Goal: Information Seeking & Learning: Check status

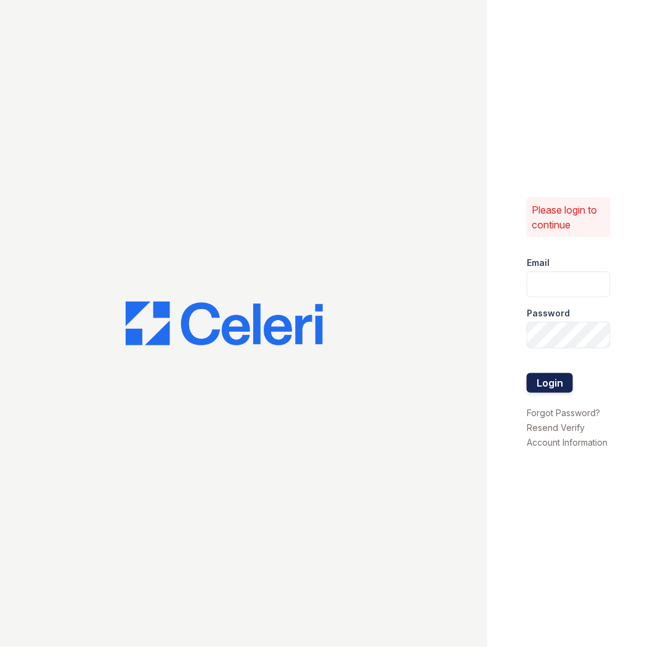
type input "marion1@cafmanagement.com"
click at [547, 390] on button "Login" at bounding box center [550, 383] width 46 height 20
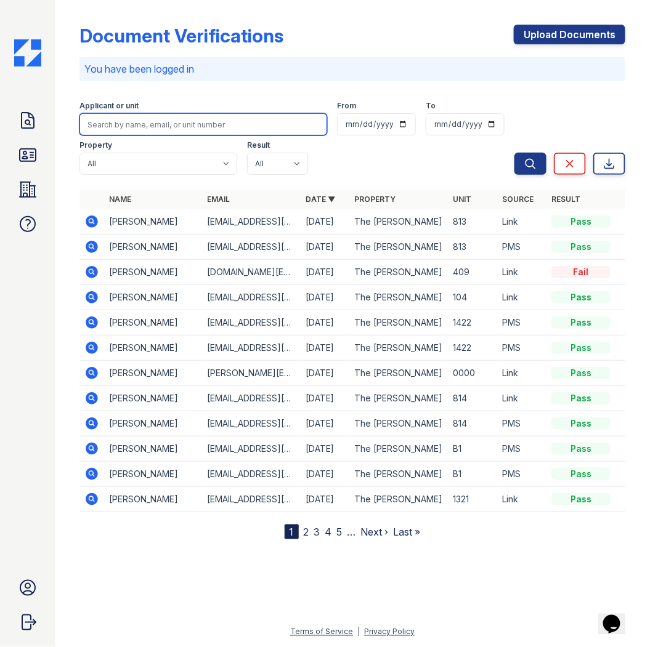
click at [186, 125] on input "search" at bounding box center [203, 124] width 248 height 22
type input "g"
type input "jasmine"
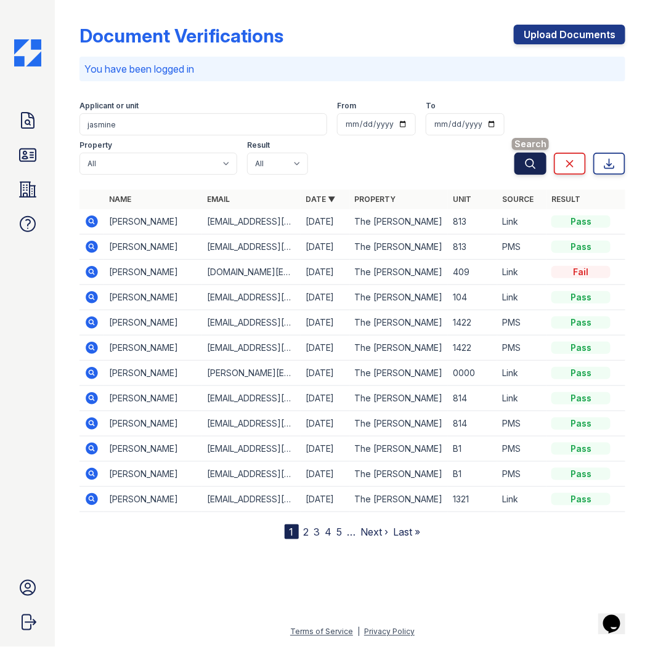
click at [535, 166] on icon "submit" at bounding box center [530, 164] width 12 height 12
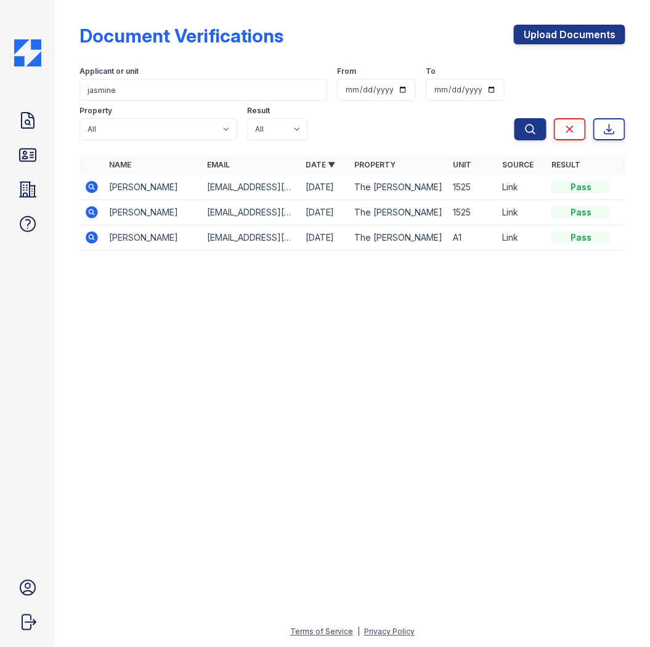
click at [90, 212] on icon at bounding box center [90, 211] width 3 height 3
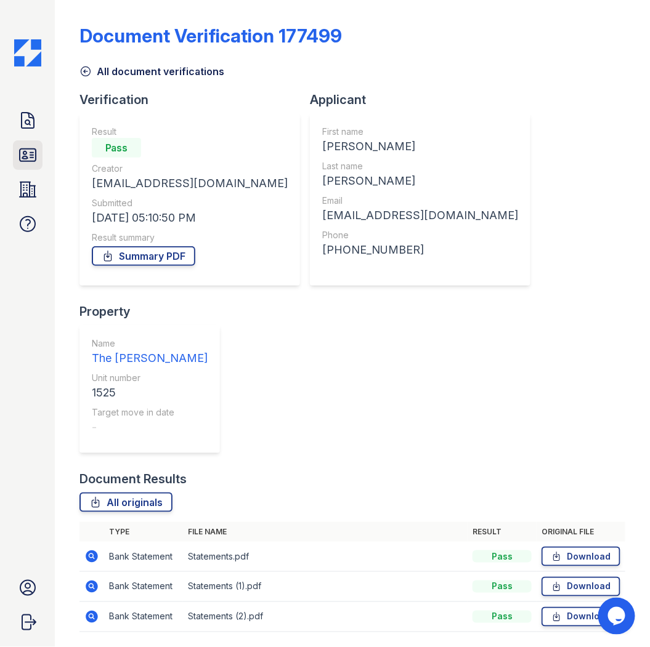
click at [28, 153] on icon at bounding box center [28, 155] width 20 height 20
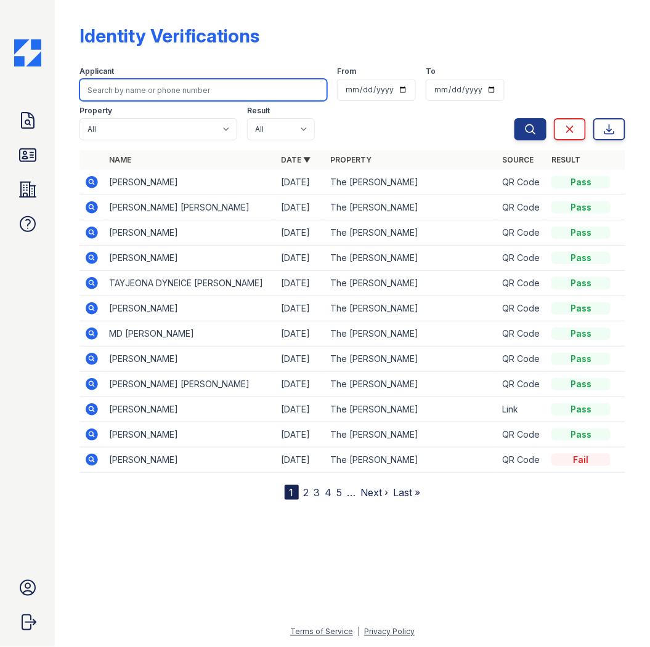
click at [151, 92] on input "search" at bounding box center [203, 90] width 248 height 22
type input "jasmine"
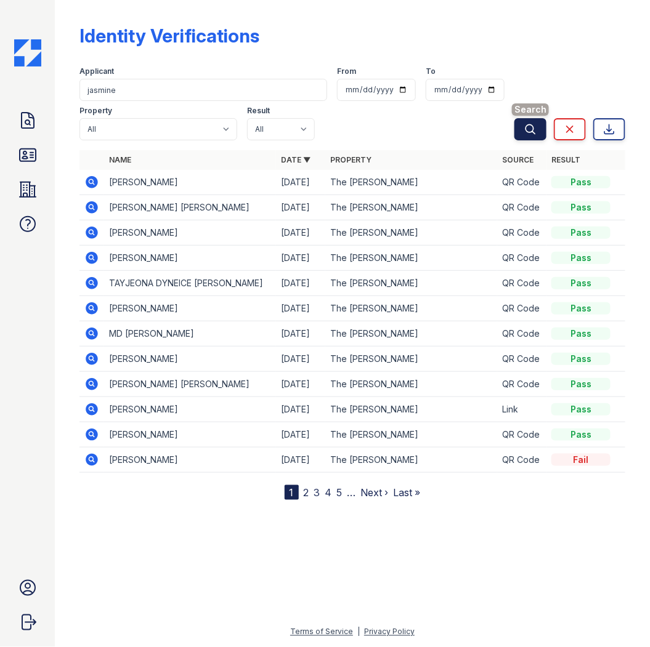
click at [536, 124] on icon "submit" at bounding box center [530, 129] width 12 height 12
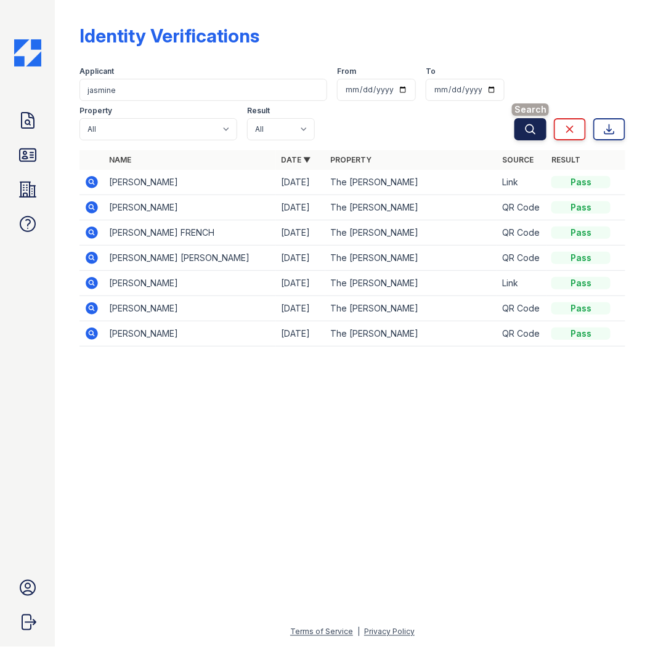
click at [530, 134] on icon "submit" at bounding box center [530, 129] width 12 height 12
click at [86, 182] on icon at bounding box center [92, 182] width 12 height 12
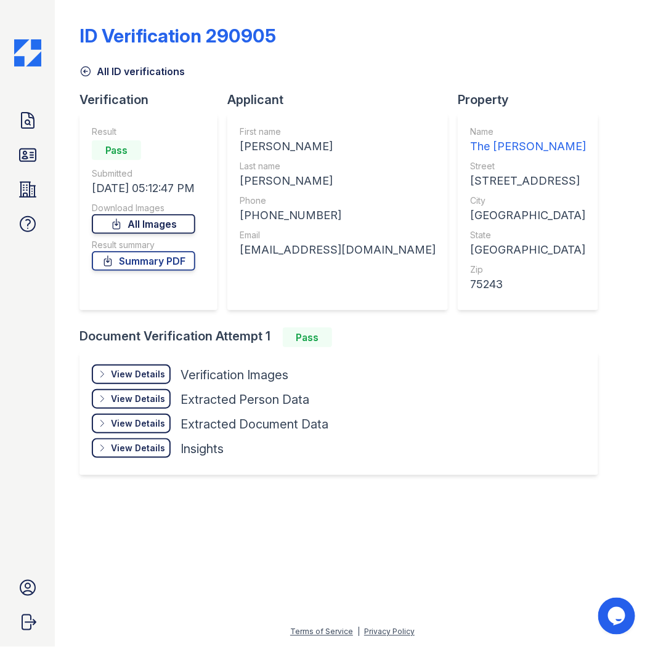
click at [183, 225] on link "All Images" at bounding box center [143, 224] width 103 height 20
click at [28, 120] on icon at bounding box center [28, 120] width 12 height 15
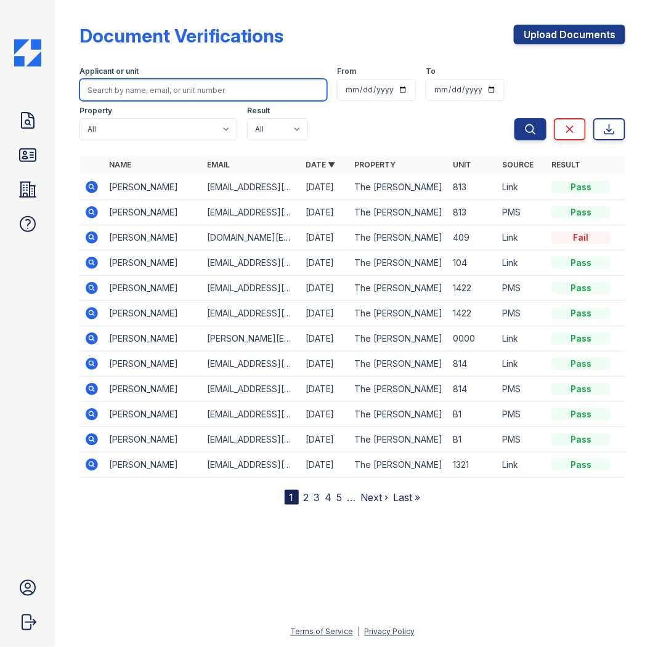
click at [153, 94] on input "search" at bounding box center [203, 90] width 248 height 22
type input "g"
type input "jasmine"
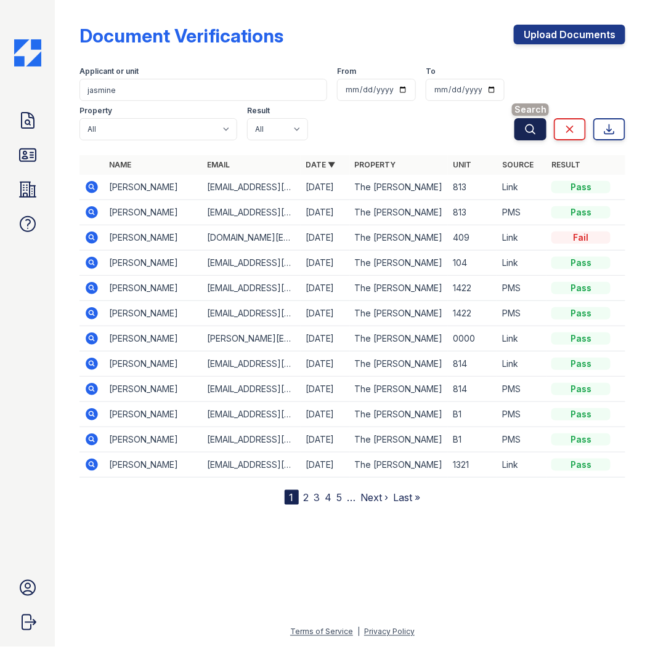
click at [531, 119] on button "Search" at bounding box center [530, 129] width 32 height 22
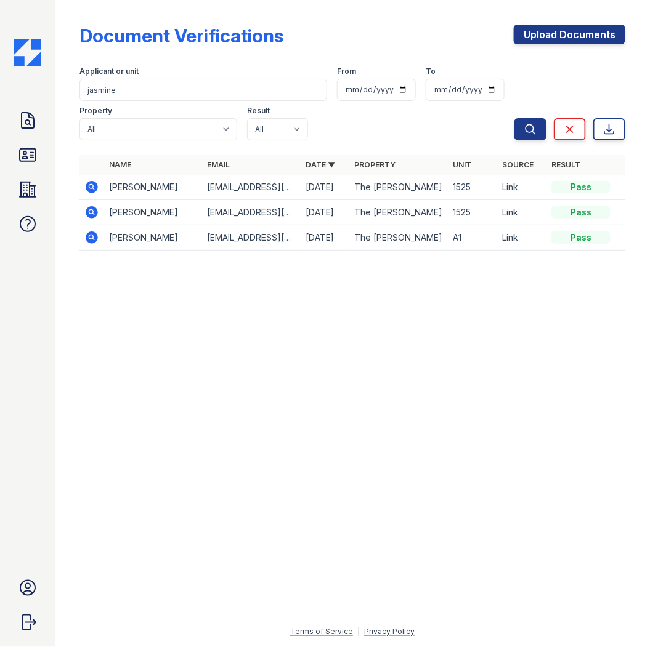
click at [91, 211] on icon at bounding box center [90, 211] width 3 height 3
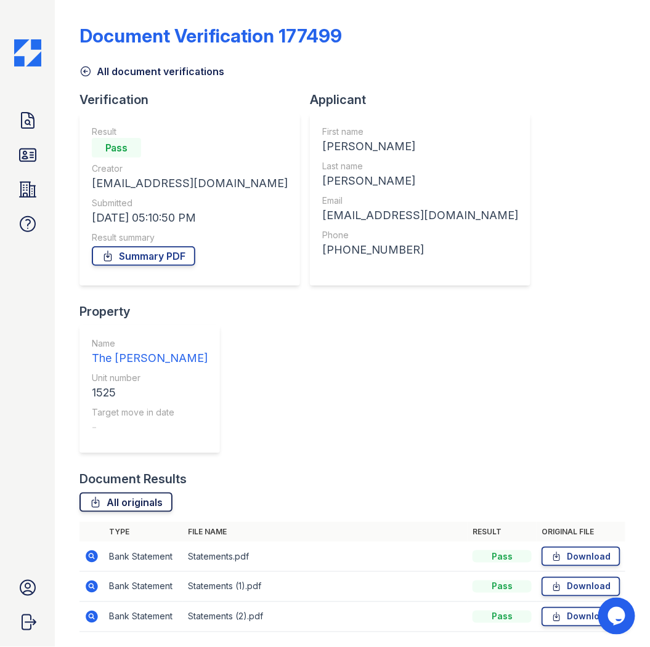
click at [143, 493] on link "All originals" at bounding box center [125, 503] width 93 height 20
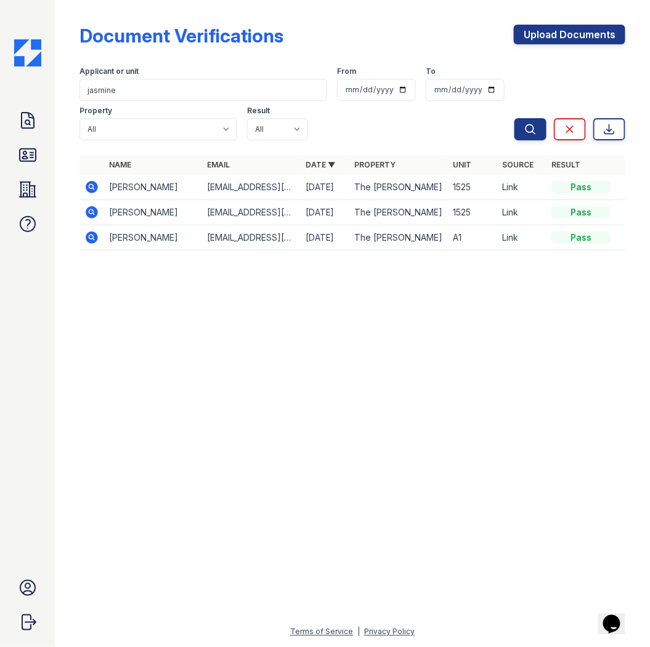
drag, startPoint x: 88, startPoint y: 186, endPoint x: 89, endPoint y: 179, distance: 7.4
click at [88, 186] on icon at bounding box center [92, 187] width 12 height 12
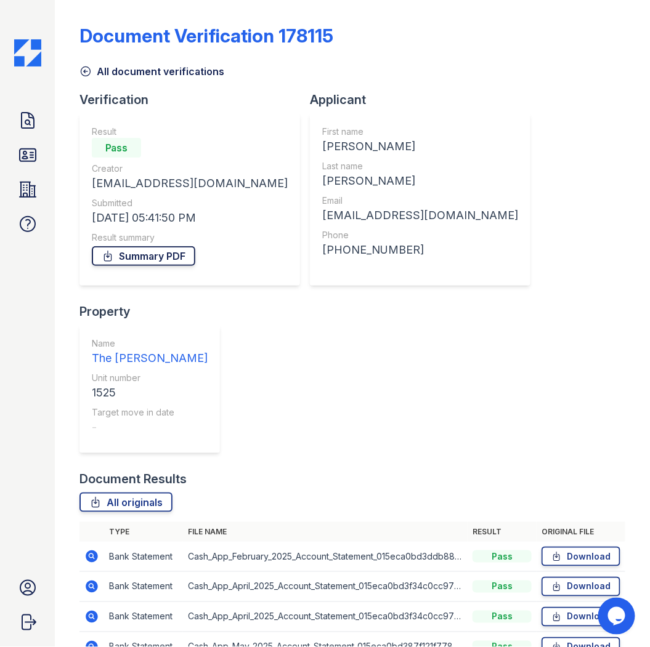
click at [163, 259] on link "Summary PDF" at bounding box center [143, 256] width 103 height 20
click at [126, 501] on link "All originals" at bounding box center [125, 503] width 93 height 20
click at [32, 158] on icon at bounding box center [28, 155] width 16 height 12
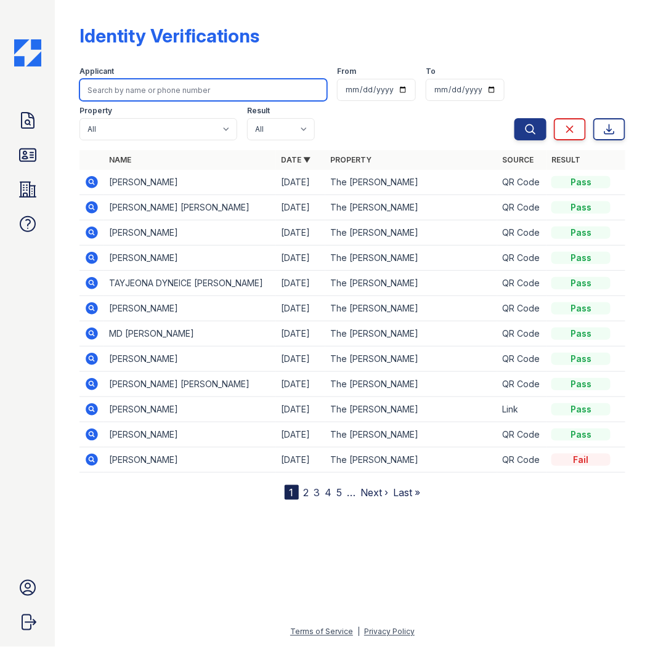
click at [127, 87] on input "search" at bounding box center [203, 90] width 248 height 22
type input "si"
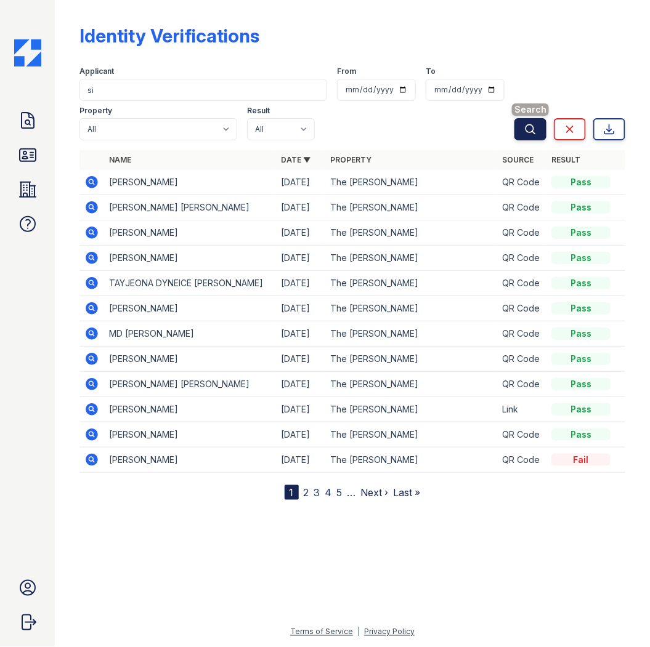
click at [531, 127] on icon "submit" at bounding box center [530, 129] width 12 height 12
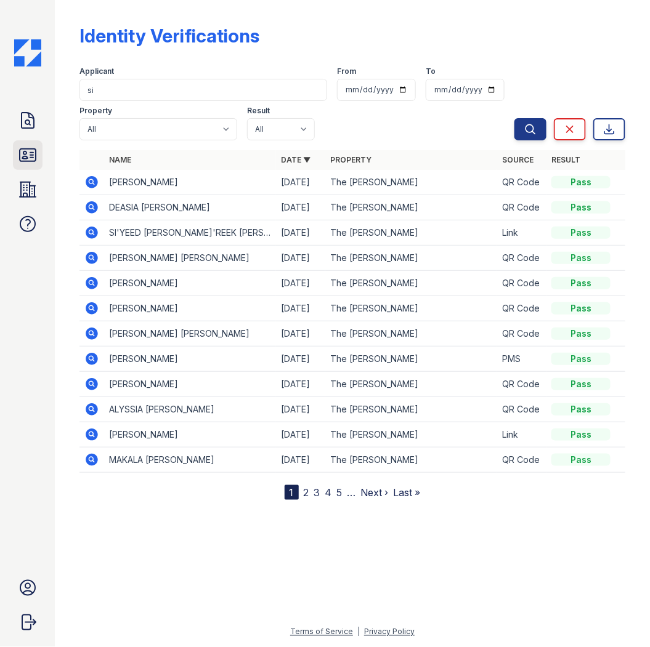
click at [26, 151] on icon at bounding box center [28, 155] width 20 height 20
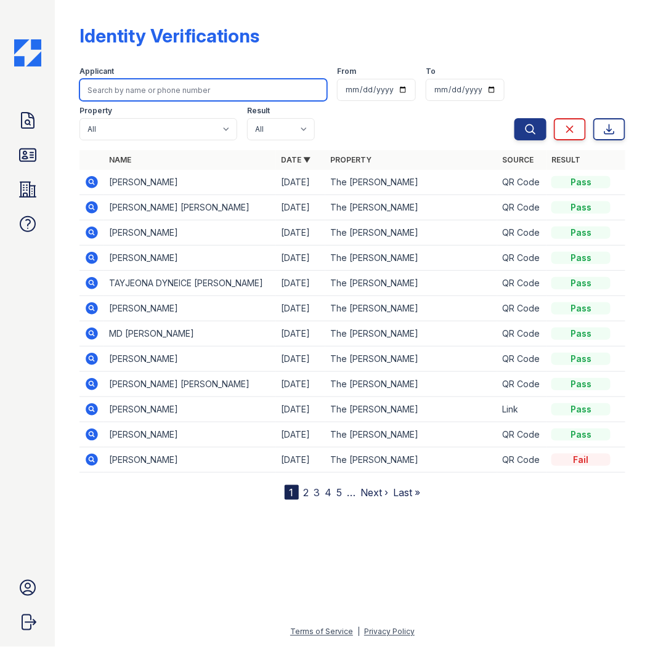
click at [145, 87] on input "search" at bounding box center [203, 90] width 248 height 22
type input "s"
type input "[PERSON_NAME]"
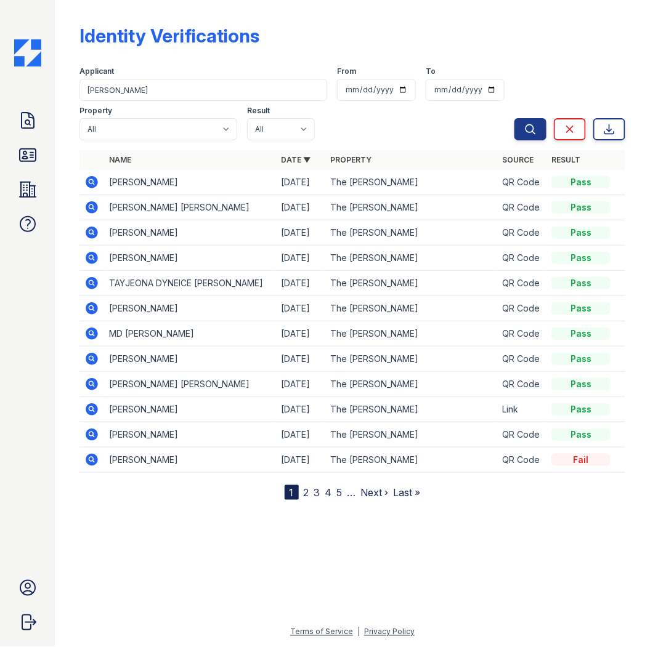
drag, startPoint x: 527, startPoint y: 129, endPoint x: 531, endPoint y: 79, distance: 50.6
click at [527, 129] on icon "submit" at bounding box center [530, 129] width 12 height 12
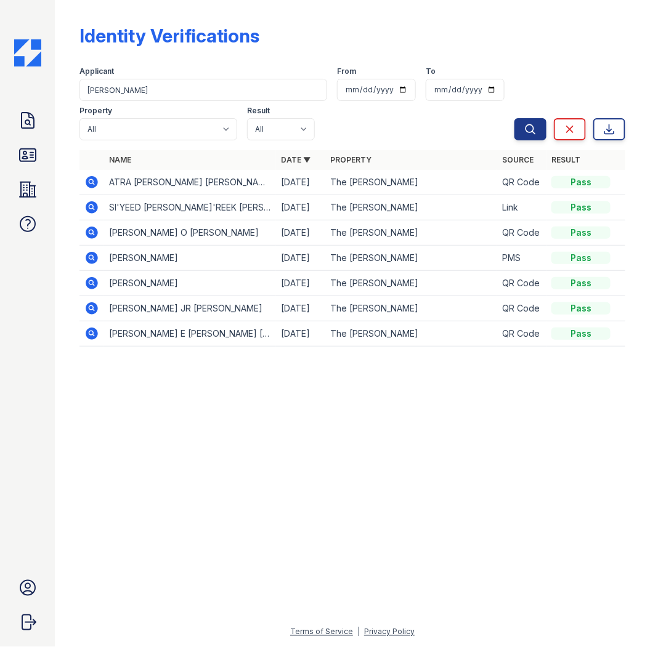
click at [92, 208] on icon at bounding box center [91, 207] width 15 height 15
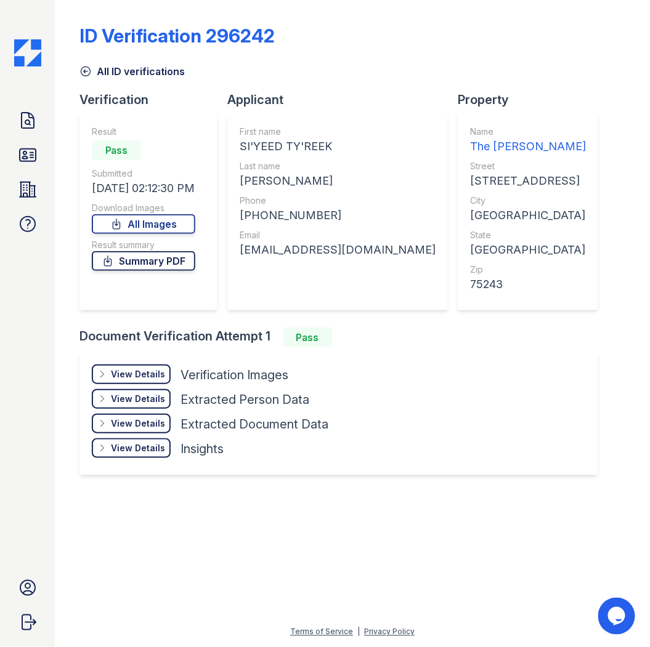
click at [170, 262] on link "Summary PDF" at bounding box center [143, 261] width 103 height 20
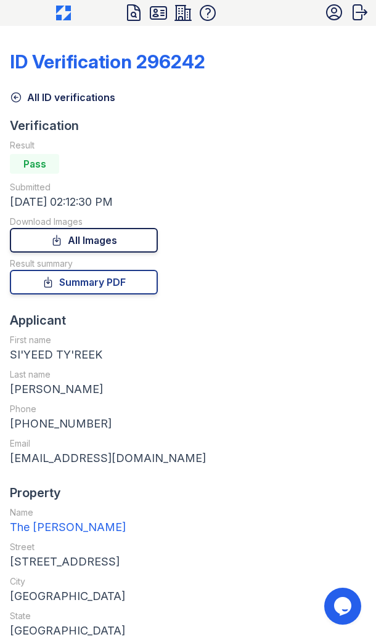
click at [117, 240] on link "All Images" at bounding box center [84, 240] width 148 height 25
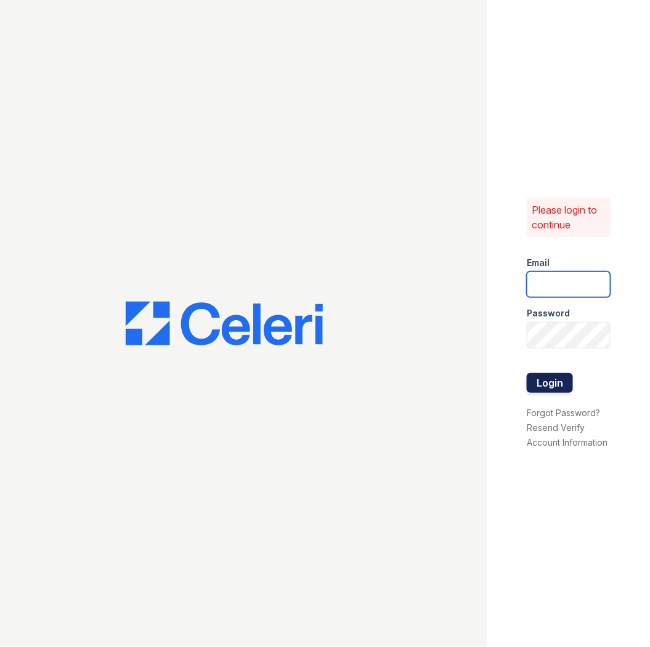
type input "[EMAIL_ADDRESS][DOMAIN_NAME]"
click at [543, 385] on button "Login" at bounding box center [550, 383] width 46 height 20
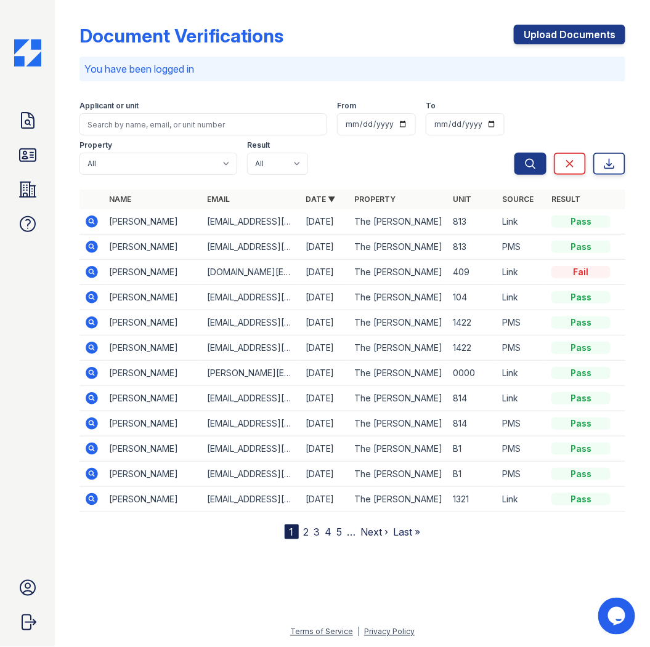
click at [91, 248] on icon at bounding box center [90, 245] width 3 height 3
click at [284, 223] on td "[EMAIL_ADDRESS][DOMAIN_NAME]" at bounding box center [251, 221] width 98 height 25
click at [93, 223] on icon at bounding box center [91, 221] width 15 height 15
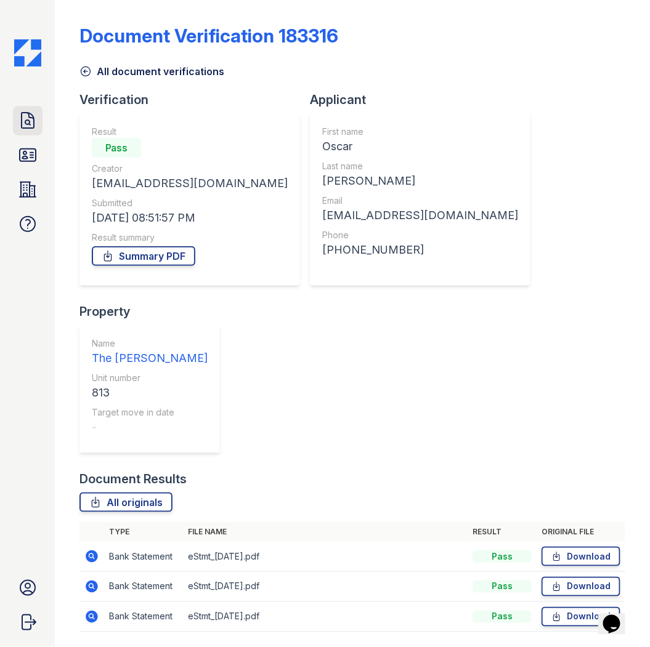
click at [30, 127] on icon at bounding box center [28, 120] width 12 height 15
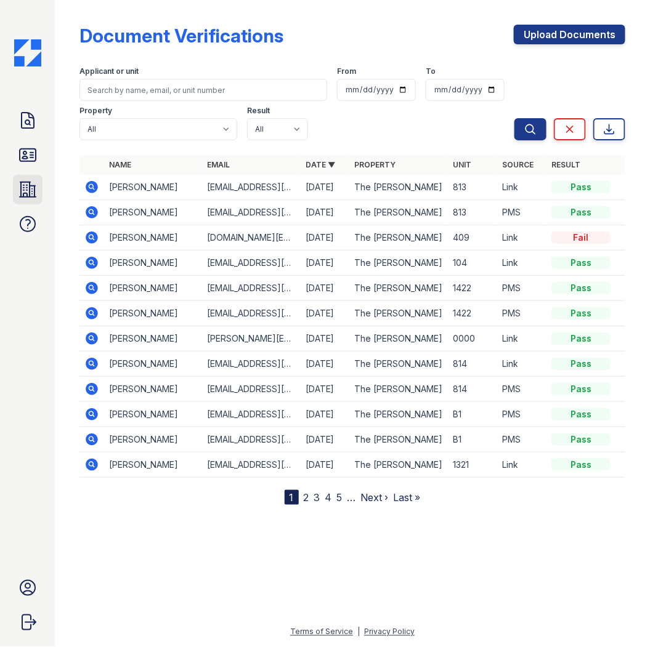
click at [28, 187] on icon at bounding box center [28, 190] width 20 height 20
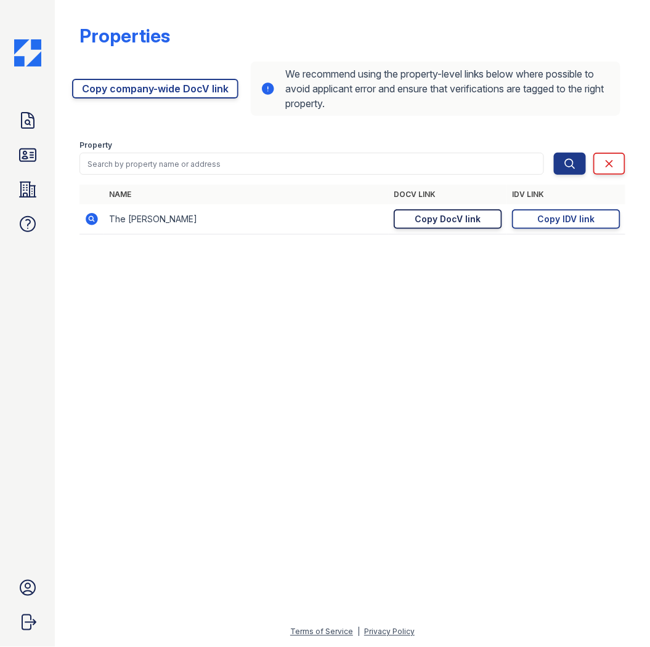
click at [469, 219] on div "Copy DocV link" at bounding box center [448, 219] width 66 height 12
